Goal: Check status: Check status

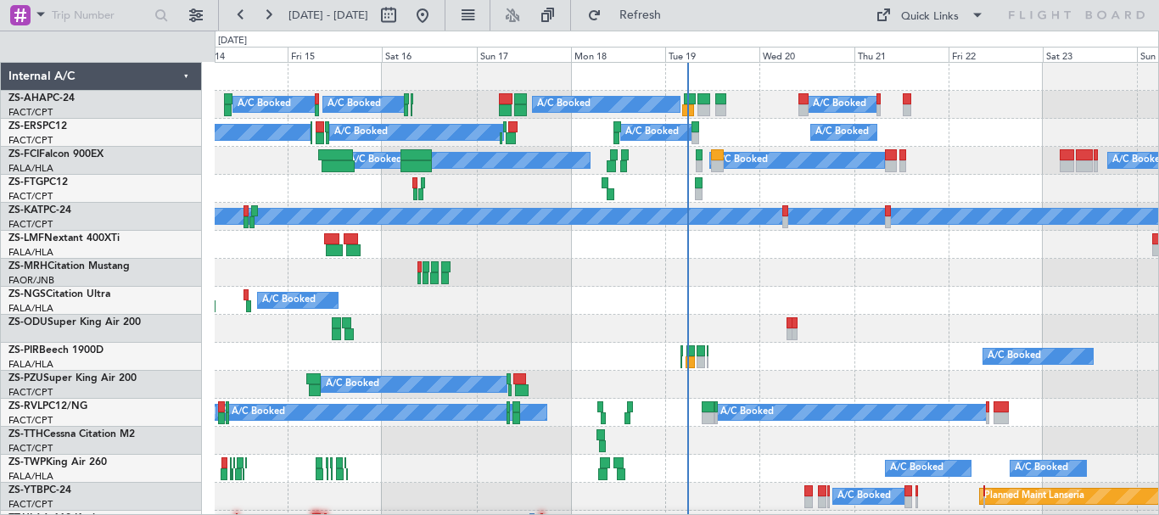
click at [599, 58] on div "Mon 18" at bounding box center [618, 54] width 94 height 15
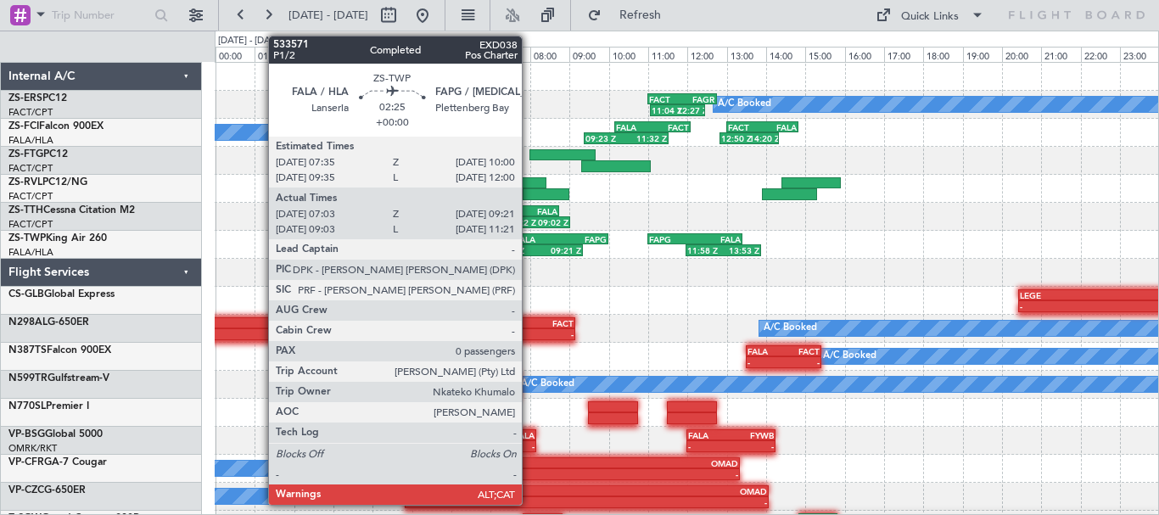
click at [529, 240] on div "FALA" at bounding box center [538, 239] width 46 height 10
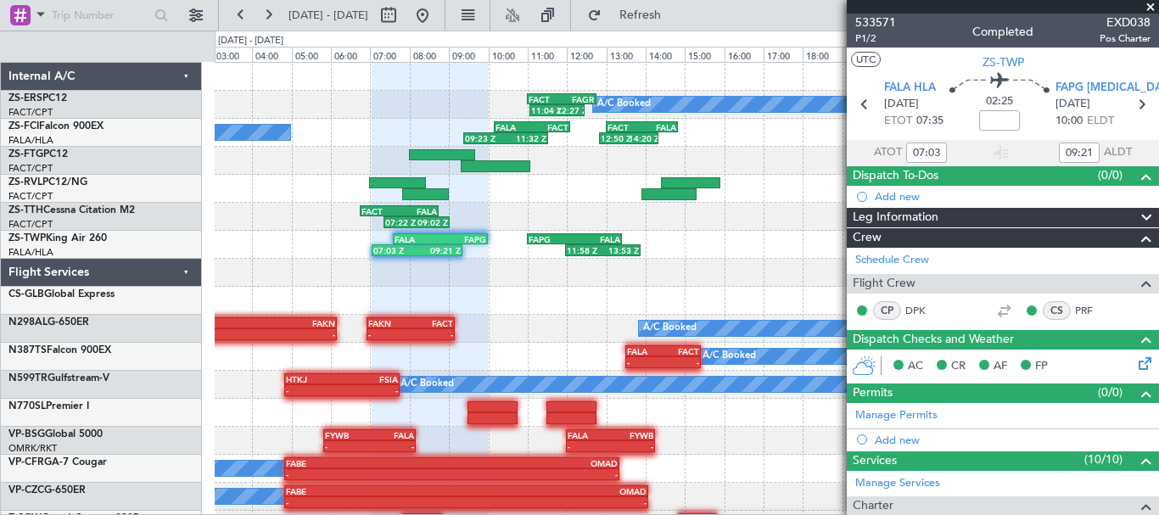
click at [606, 305] on div "A/C Booked 11:04 Z 12:27 Z FACT 11:00 Z FAGR 12:45 Z - - FAGR 06:50 Z FACT 08:4…" at bounding box center [686, 343] width 943 height 560
click at [1147, 9] on span at bounding box center [1150, 7] width 17 height 15
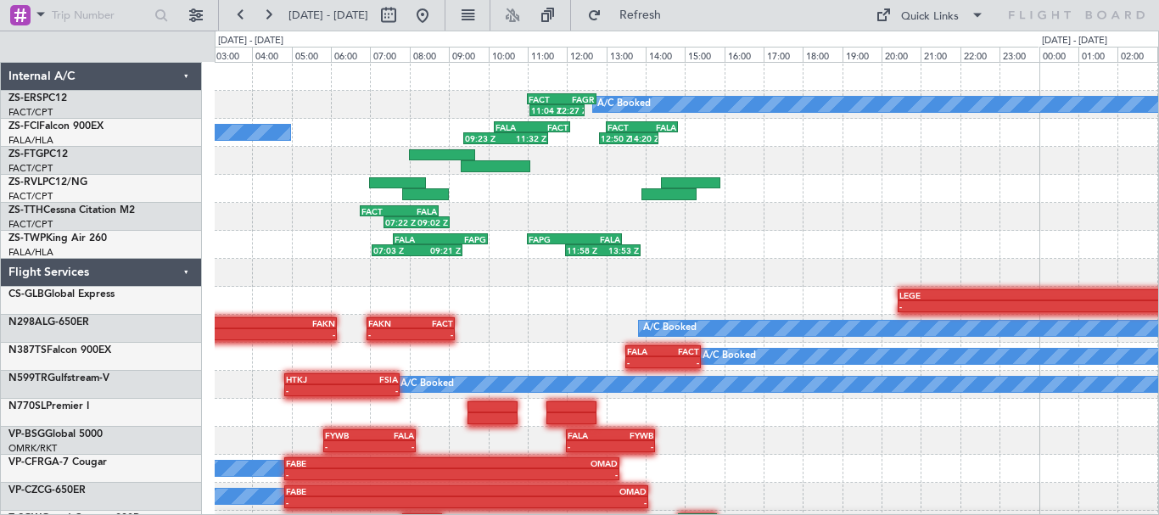
click at [507, 298] on div "A/C Booked 11:04 Z 12:27 Z FACT 11:00 Z FAGR 12:45 Z - - FAGR 06:50 Z FACT 08:4…" at bounding box center [686, 343] width 943 height 560
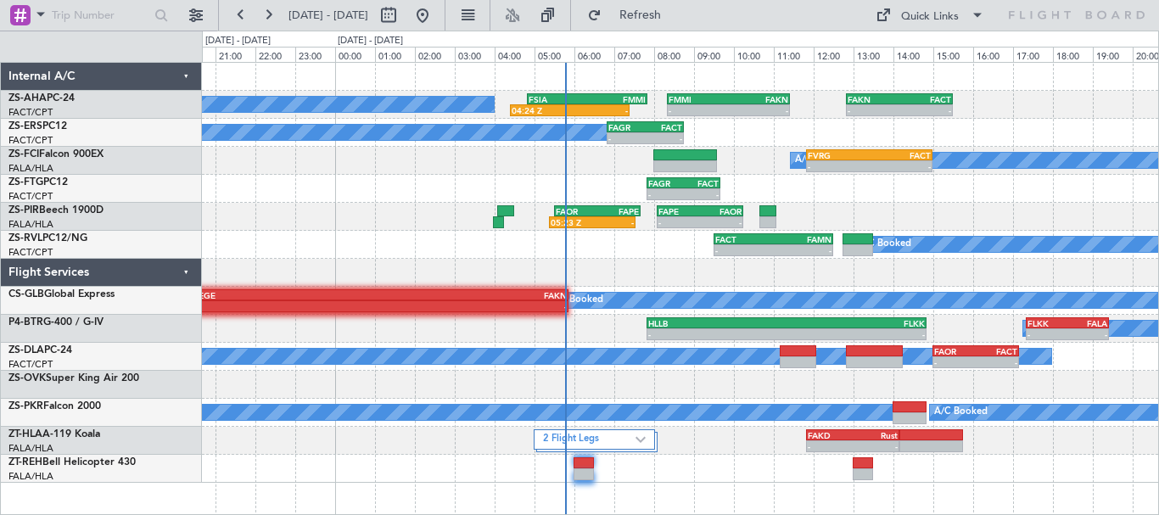
click at [743, 471] on div "A/C Booked 04:24 Z - FSIA 04:50 Z FMMI 07:50 Z - - FMMI 08:20 Z FAKN 11:25 Z - …" at bounding box center [680, 273] width 956 height 420
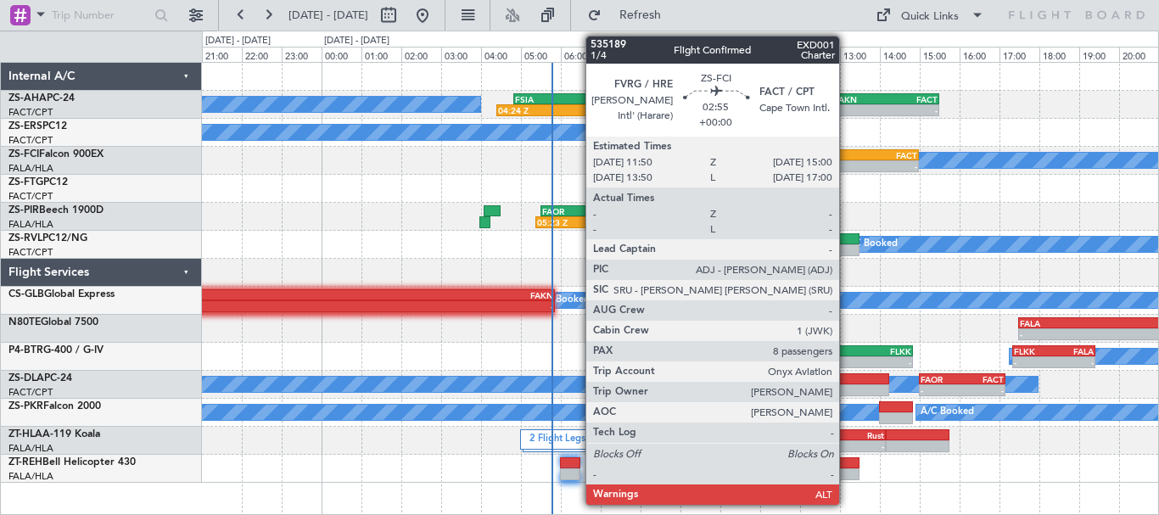
click at [846, 159] on div "FVRG 11:50 Z FACT 15:00 Z" at bounding box center [855, 155] width 126 height 12
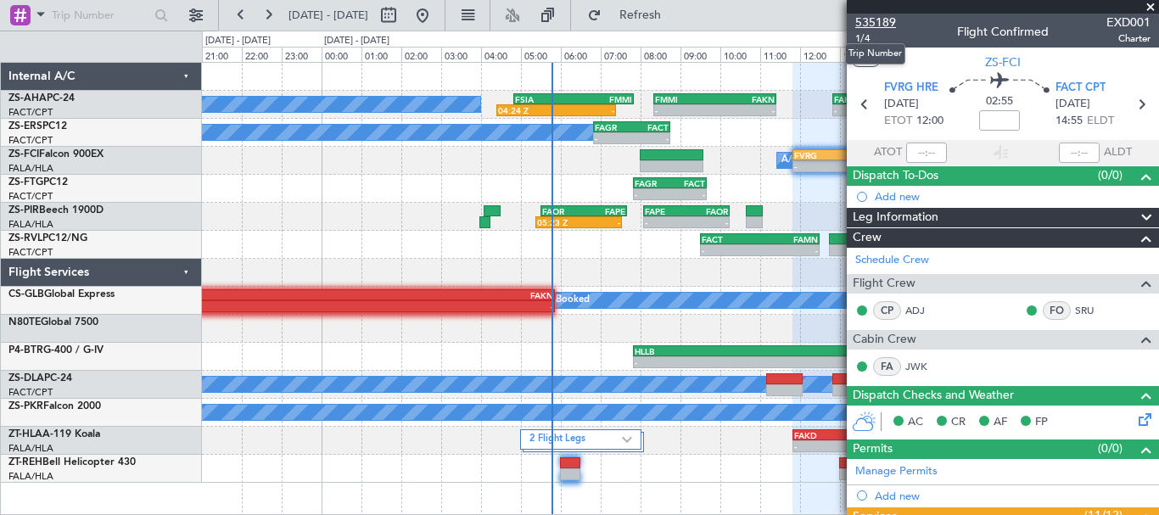
click at [875, 22] on span "535189" at bounding box center [875, 23] width 41 height 18
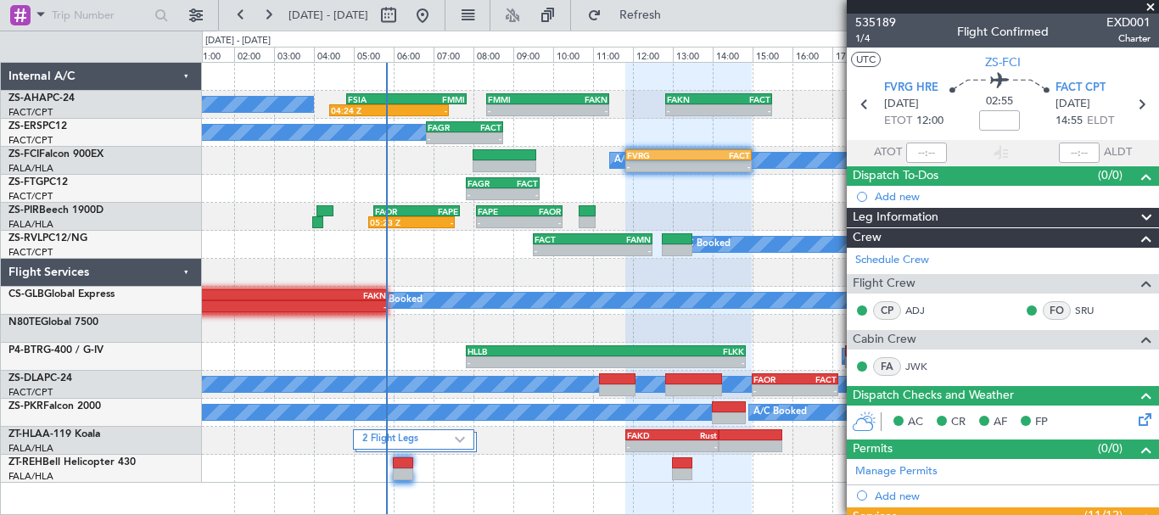
click at [1148, 3] on span at bounding box center [1150, 7] width 17 height 15
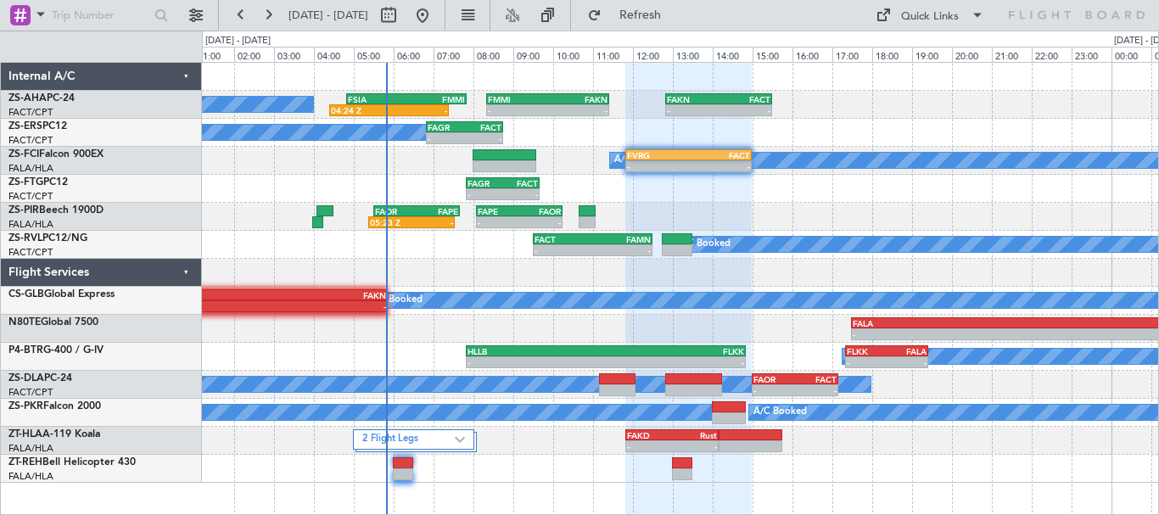
type input "0"
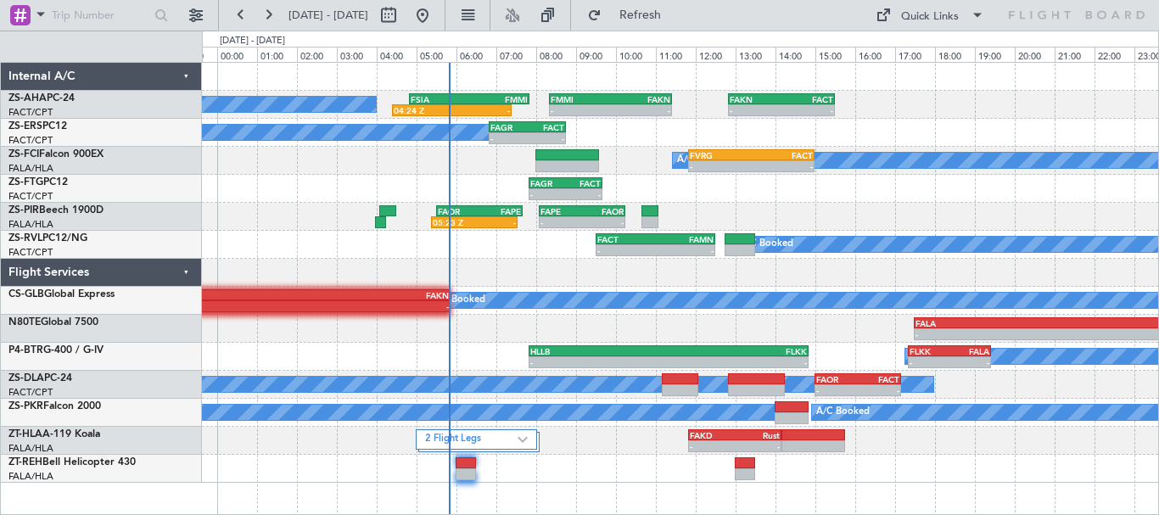
click at [891, 227] on div "05:23 Z - FAOR 05:30 Z FAPE 07:40 Z - - FAPE 08:05 Z FAOR 10:15 Z" at bounding box center [680, 217] width 956 height 28
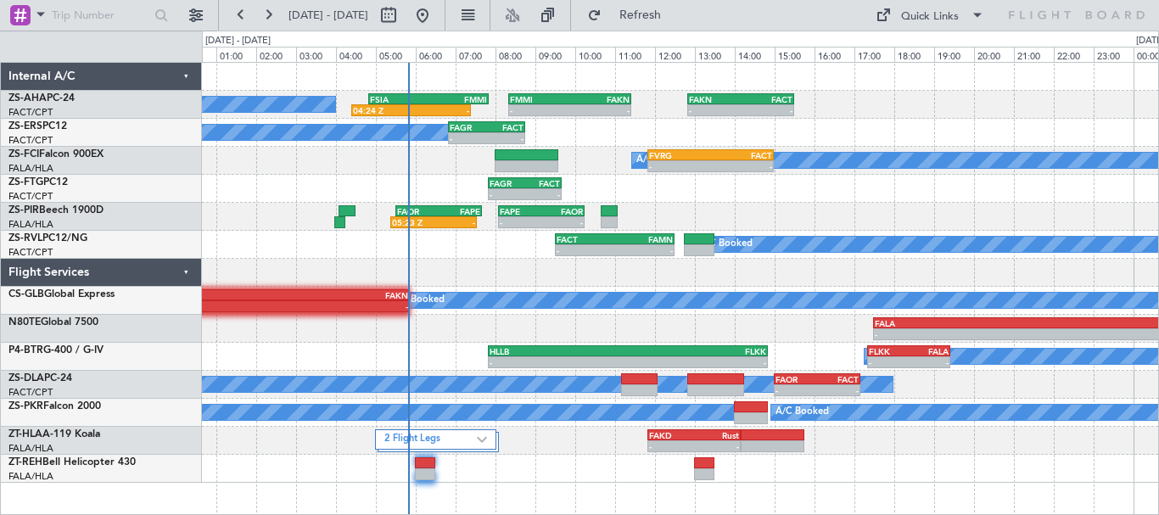
click at [1007, 126] on div "A/C Booked 04:24 Z - FSIA 04:50 Z FMMI 07:50 Z - - FMMI 08:20 Z FAKN 11:25 Z - …" at bounding box center [680, 273] width 956 height 420
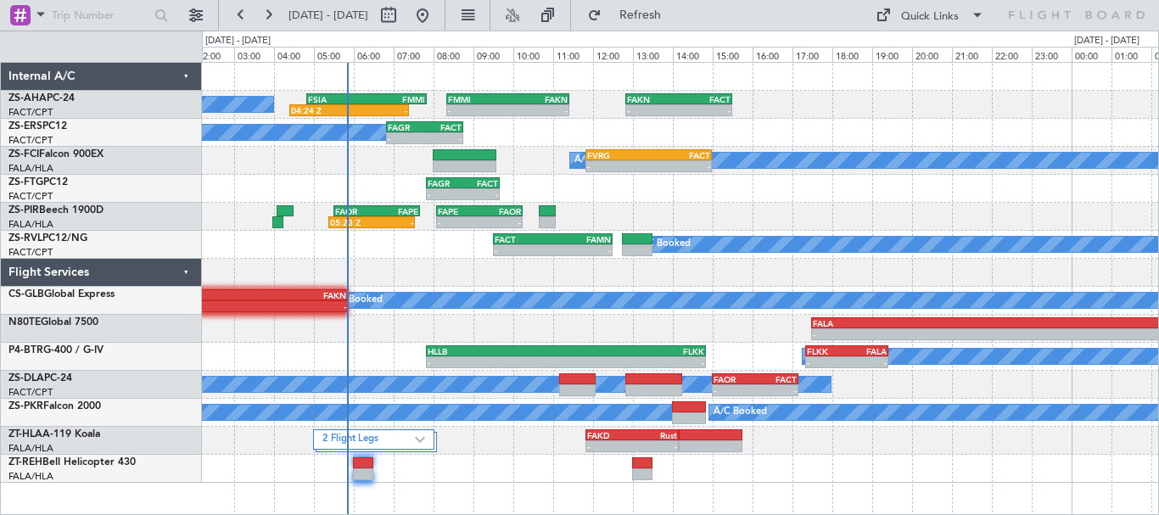
click at [847, 253] on div "A/C Booked 04:24 Z - FSIA 04:50 Z FMMI 07:50 Z - - FMMI 08:20 Z FAKN 11:25 Z - …" at bounding box center [680, 273] width 956 height 420
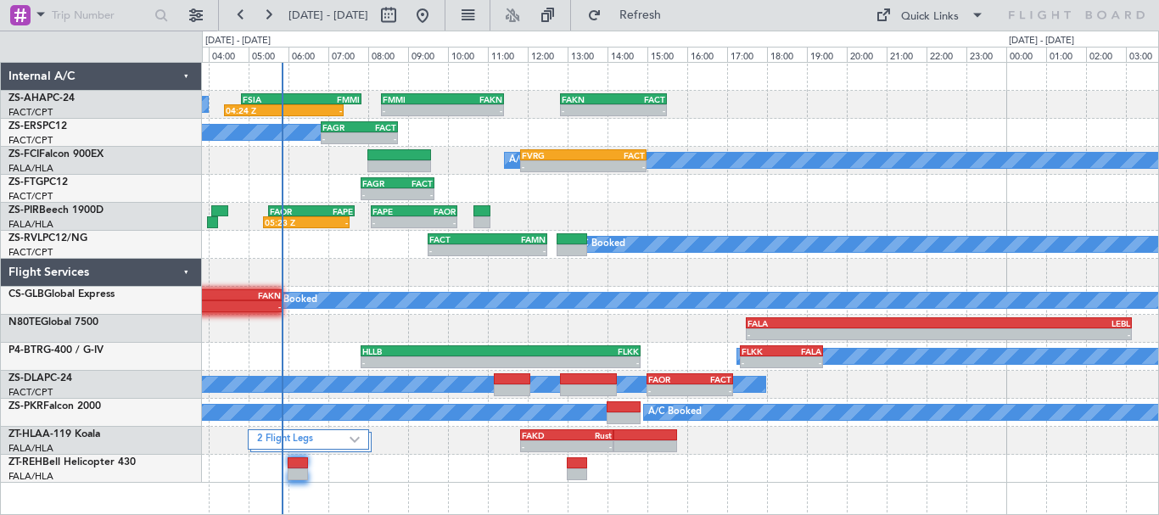
click at [893, 182] on div "A/C Booked 04:24 Z - FSIA 04:50 Z FMMI 07:50 Z - - FMMI 08:20 Z FAKN 11:25 Z - …" at bounding box center [680, 273] width 956 height 420
click at [349, 305] on div "A/C Booked 04:24 Z - FSIA 04:50 Z FMMI 07:50 Z - - FMMI 08:20 Z FAKN 11:25 Z - …" at bounding box center [680, 273] width 956 height 420
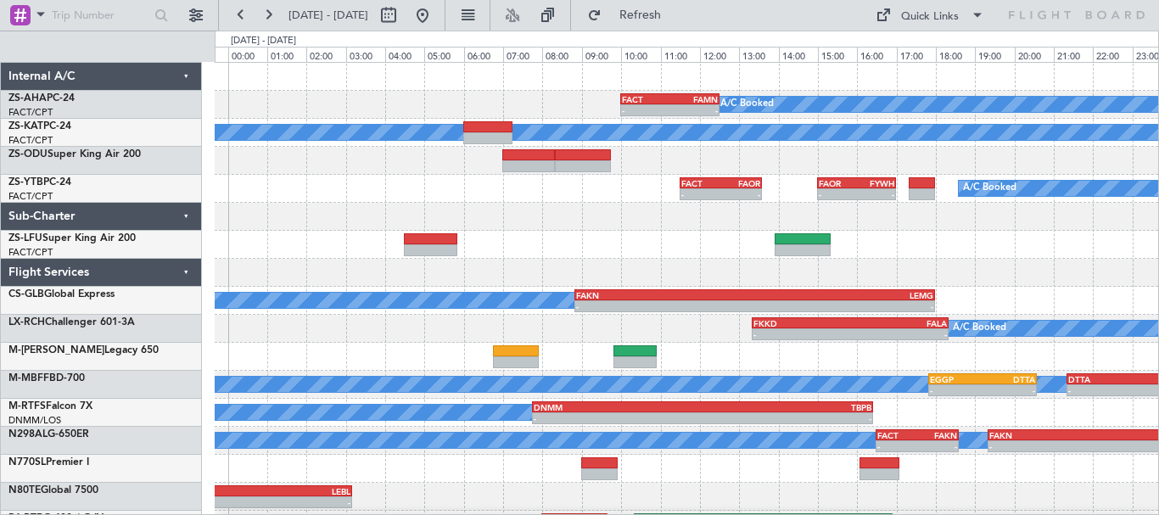
click at [692, 247] on div "- - FACT 10:00 Z FAMN 12:30 Z A/C Booked A/C Unavailable A/C Booked - - FACT 11…" at bounding box center [686, 343] width 943 height 560
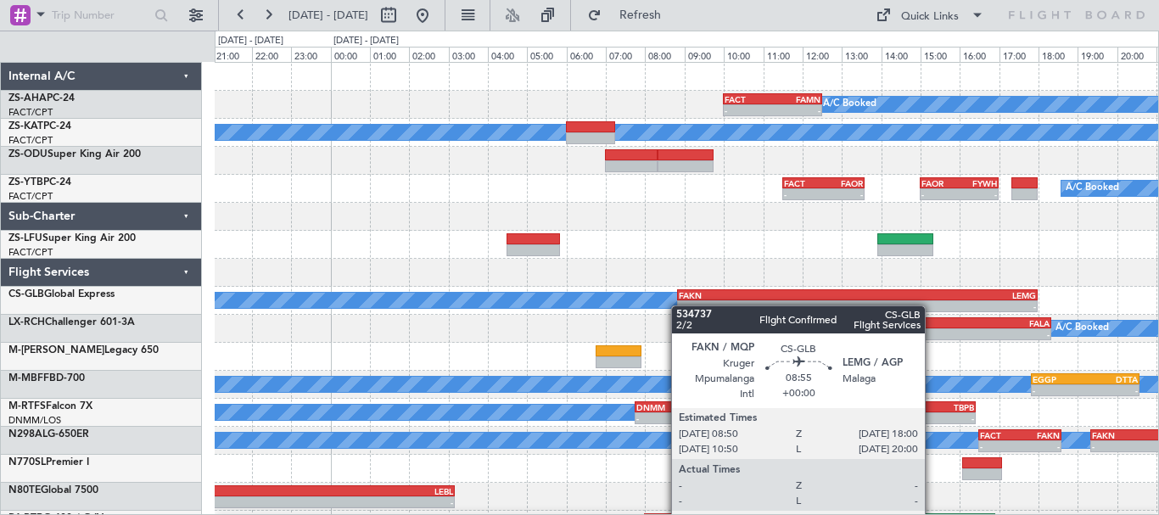
click at [679, 308] on div "- - FACT 10:00 Z FAMN 12:30 Z A/C Booked FAKN 12:50 Z FACT 15:30 Z - - A/C Unav…" at bounding box center [686, 343] width 943 height 560
